Goal: Task Accomplishment & Management: Manage account settings

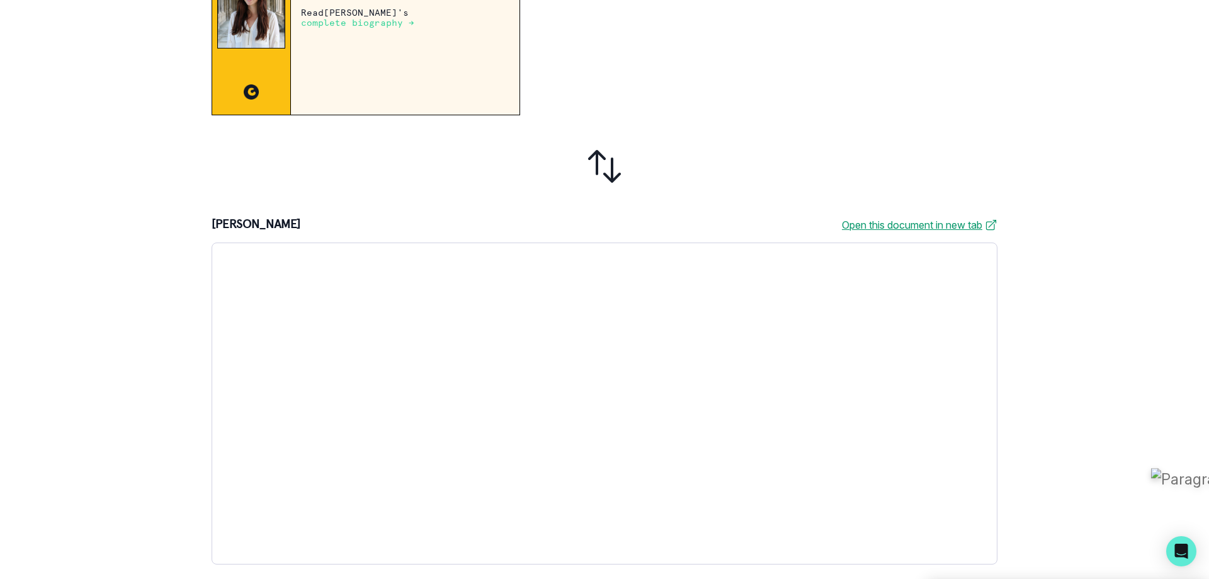
scroll to position [316, 0]
click at [776, 132] on div at bounding box center [605, 166] width 786 height 82
click at [717, 69] on div at bounding box center [763, 28] width 467 height 174
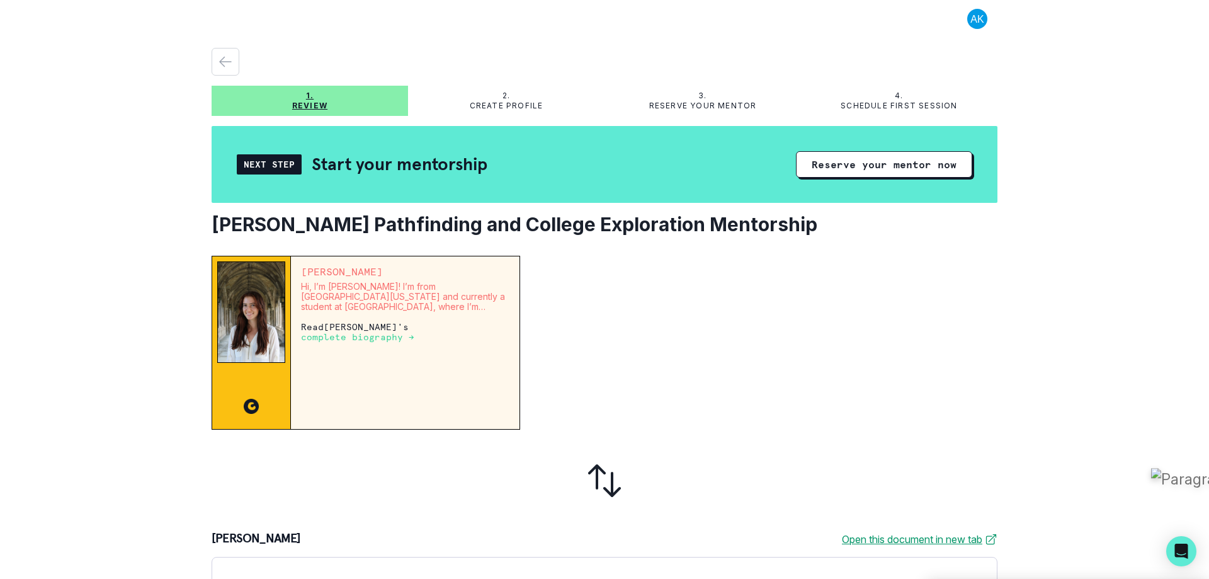
scroll to position [0, 0]
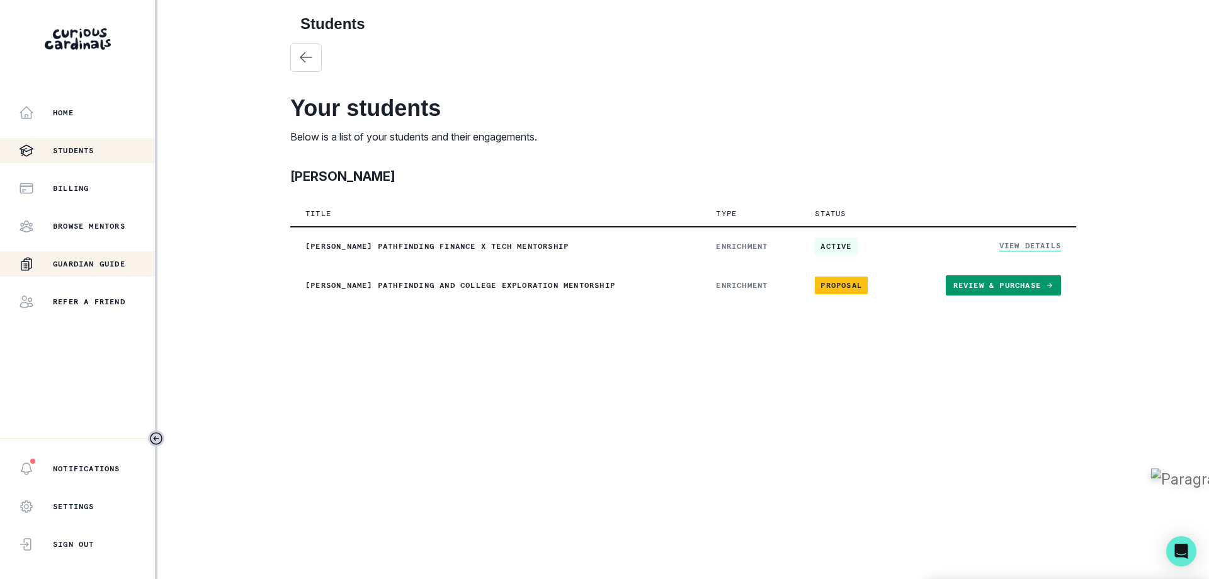
click at [90, 264] on p "Guardian Guide" at bounding box center [89, 264] width 72 height 10
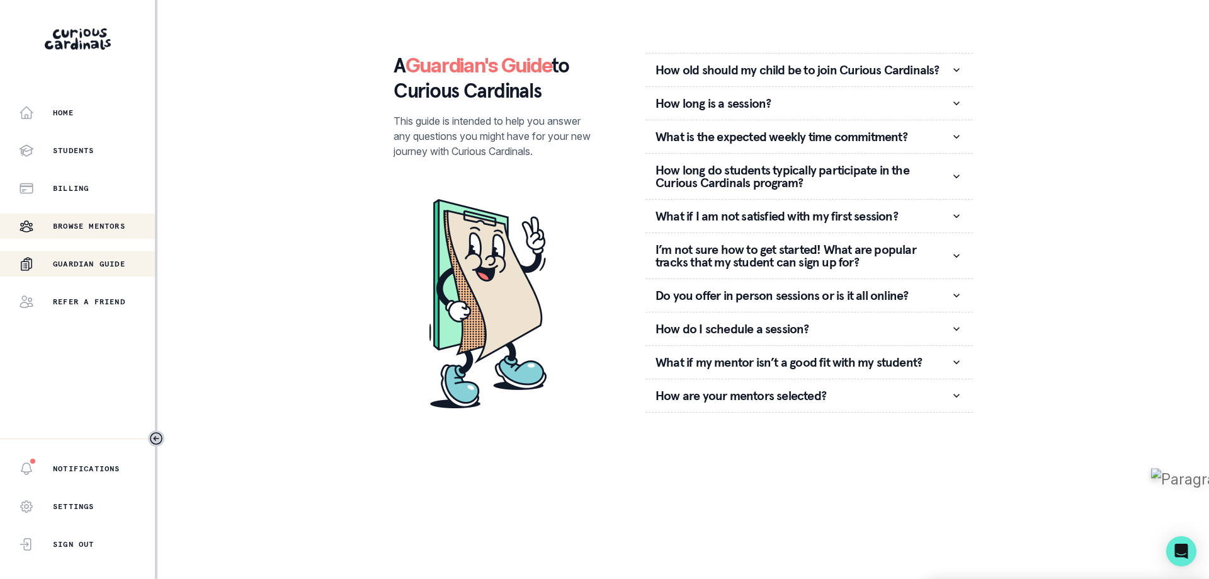
click at [89, 222] on p "Browse Mentors" at bounding box center [89, 226] width 72 height 10
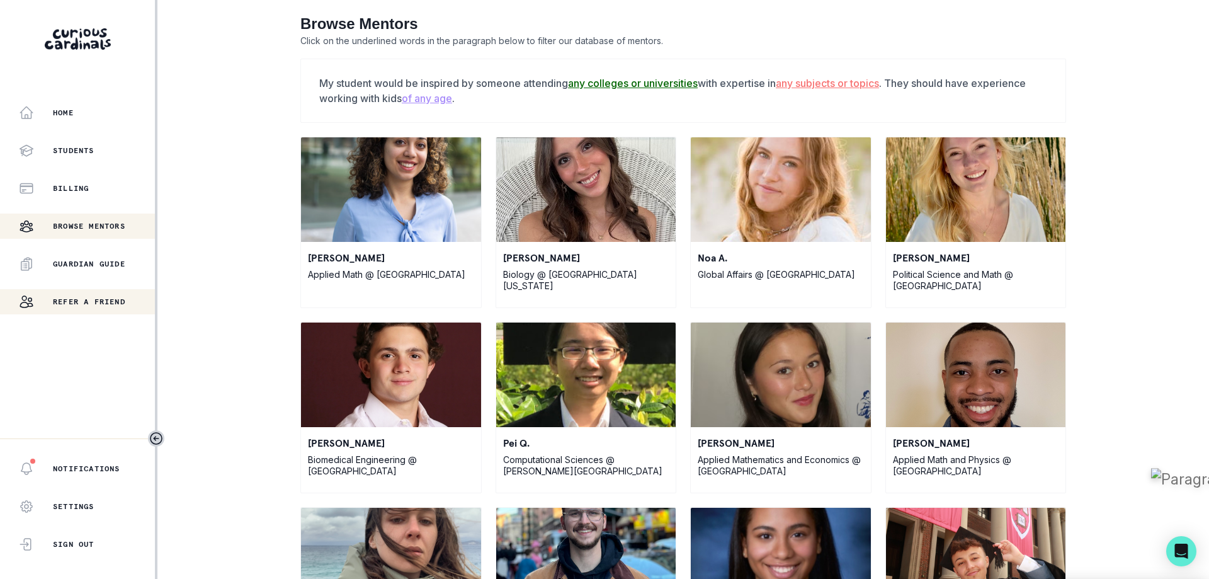
click at [73, 294] on div "Refer a friend" at bounding box center [87, 301] width 136 height 15
click at [92, 183] on div "Billing" at bounding box center [87, 188] width 136 height 15
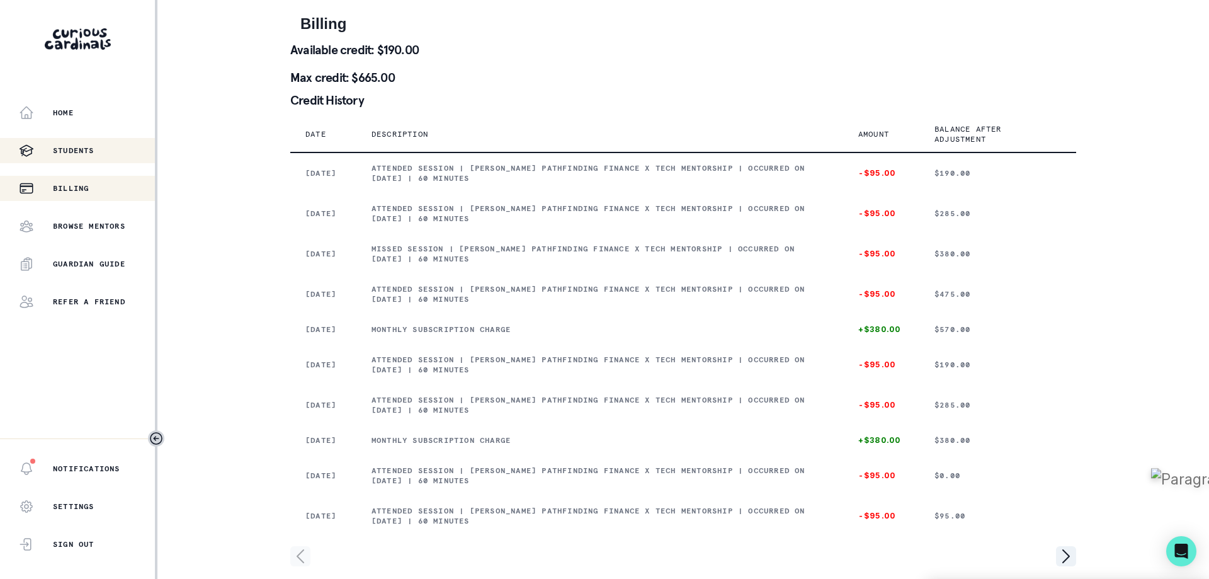
click at [67, 147] on p "Students" at bounding box center [74, 150] width 42 height 10
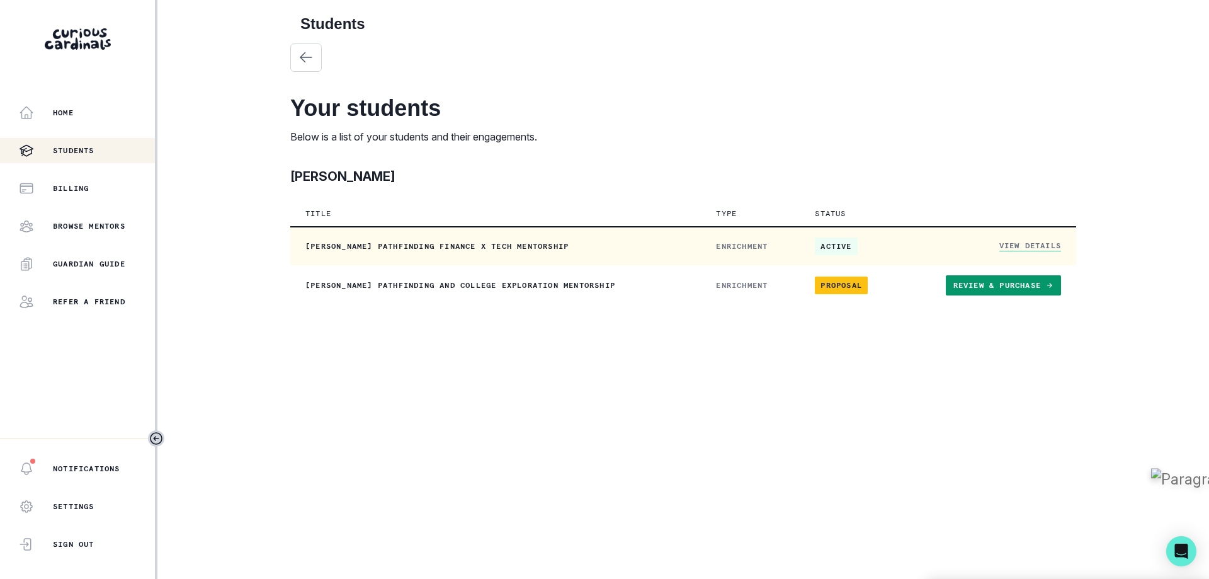
click at [1036, 245] on link "View Details" at bounding box center [1030, 246] width 62 height 11
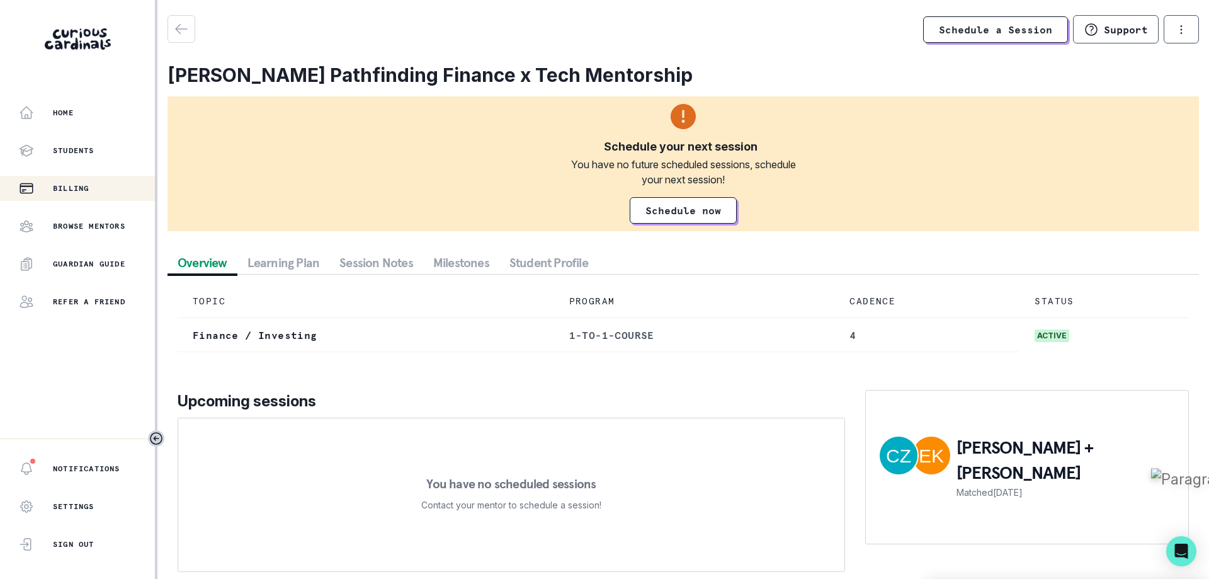
click at [88, 181] on div "Billing" at bounding box center [87, 188] width 136 height 15
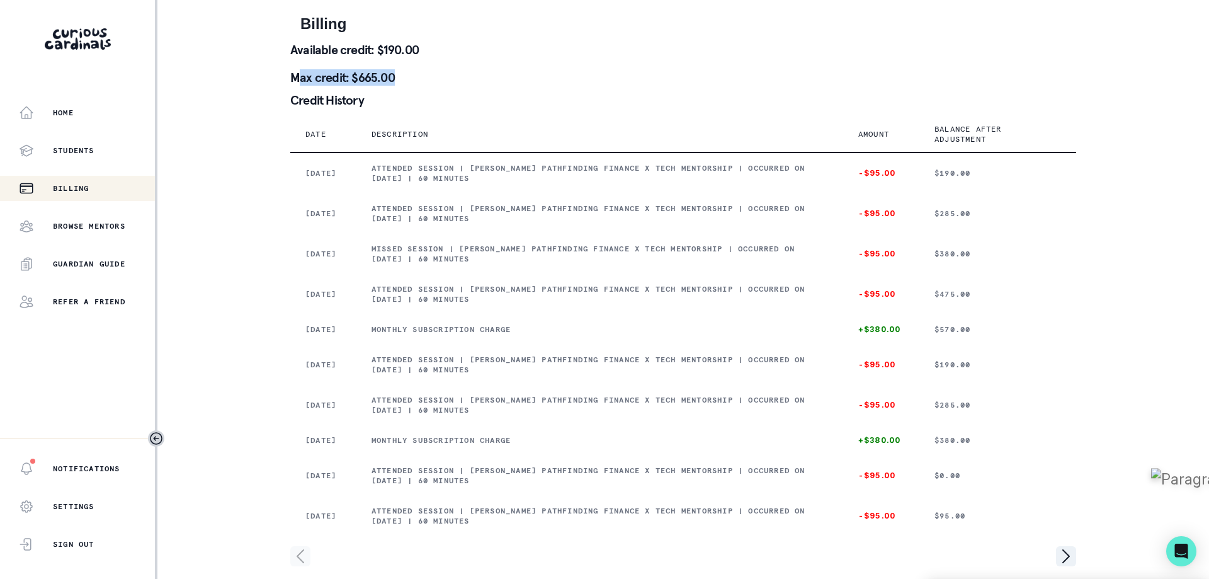
drag, startPoint x: 296, startPoint y: 78, endPoint x: 433, endPoint y: 76, distance: 137.3
click at [433, 76] on p "Max credit: $665.00" at bounding box center [683, 77] width 786 height 13
click at [434, 76] on p "Max credit: $665.00" at bounding box center [683, 77] width 786 height 13
drag, startPoint x: 434, startPoint y: 54, endPoint x: 377, endPoint y: 48, distance: 58.2
click at [377, 48] on p "Available credit: $190.00" at bounding box center [683, 49] width 786 height 13
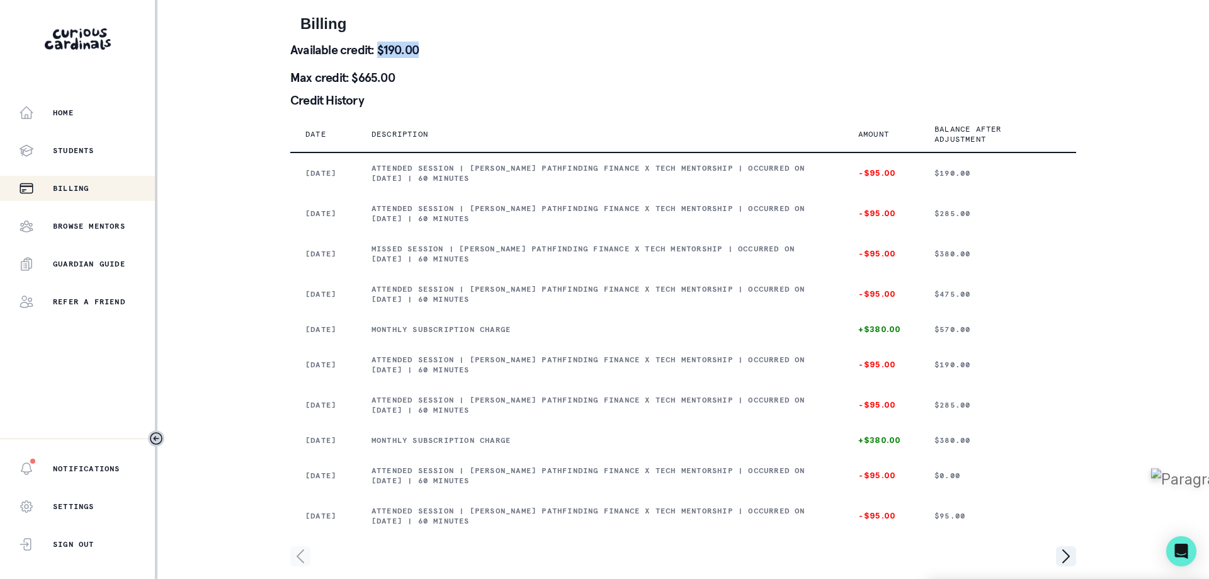
click at [437, 61] on div "Available credit: $190.00 Max credit: $665.00" at bounding box center [683, 68] width 786 height 50
click at [98, 228] on p "Browse Mentors" at bounding box center [89, 226] width 72 height 10
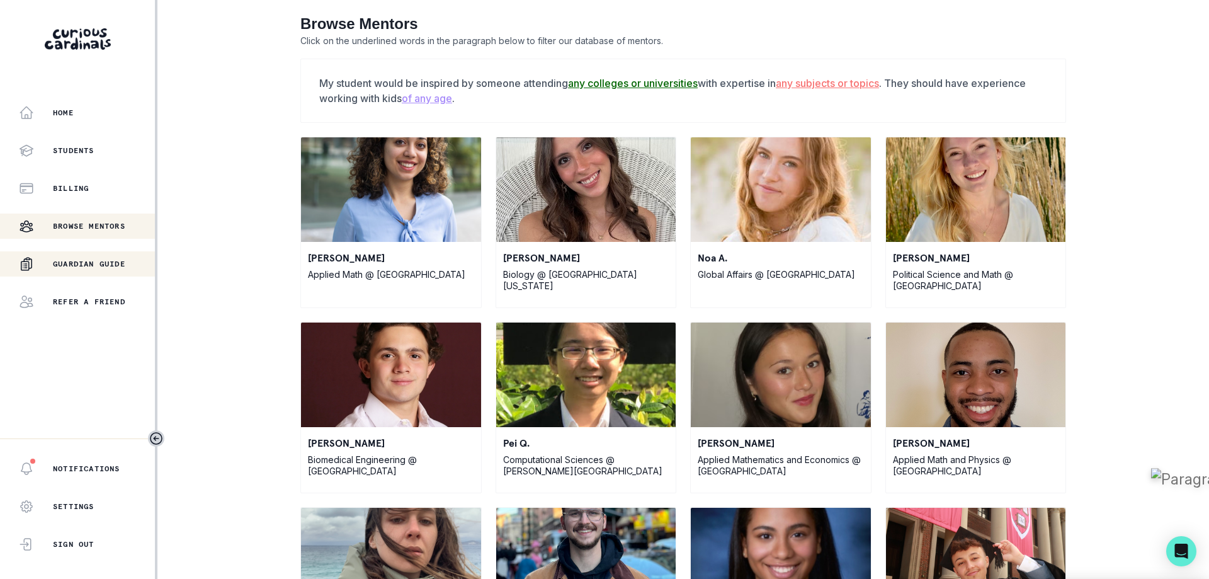
click at [89, 264] on p "Guardian Guide" at bounding box center [89, 264] width 72 height 10
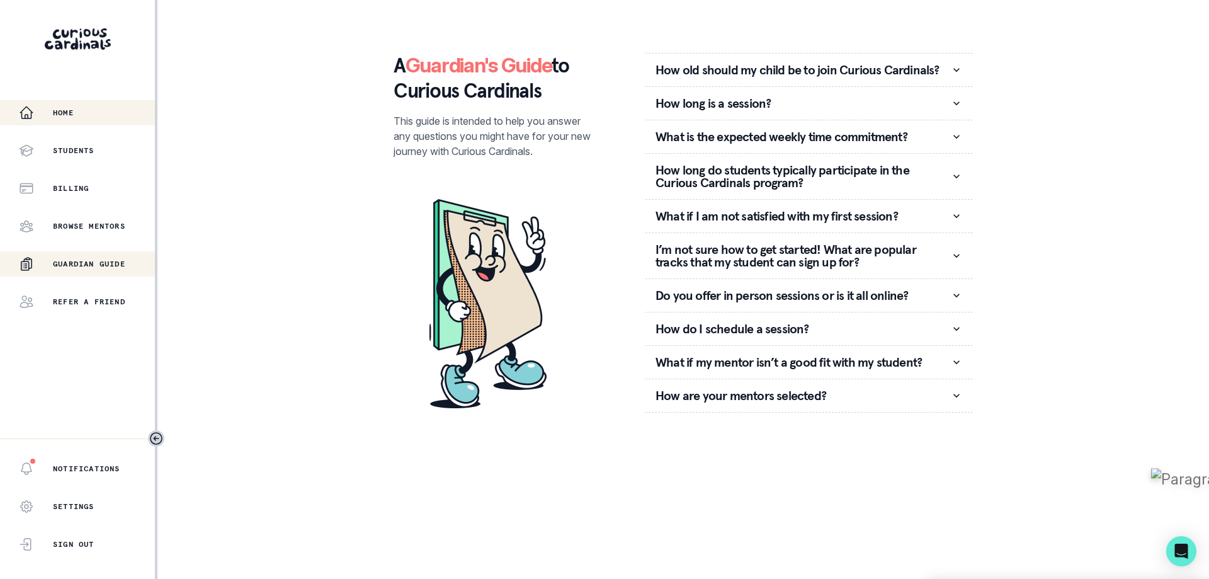
click at [69, 105] on div "Home" at bounding box center [87, 112] width 136 height 15
